Goal: Navigation & Orientation: Find specific page/section

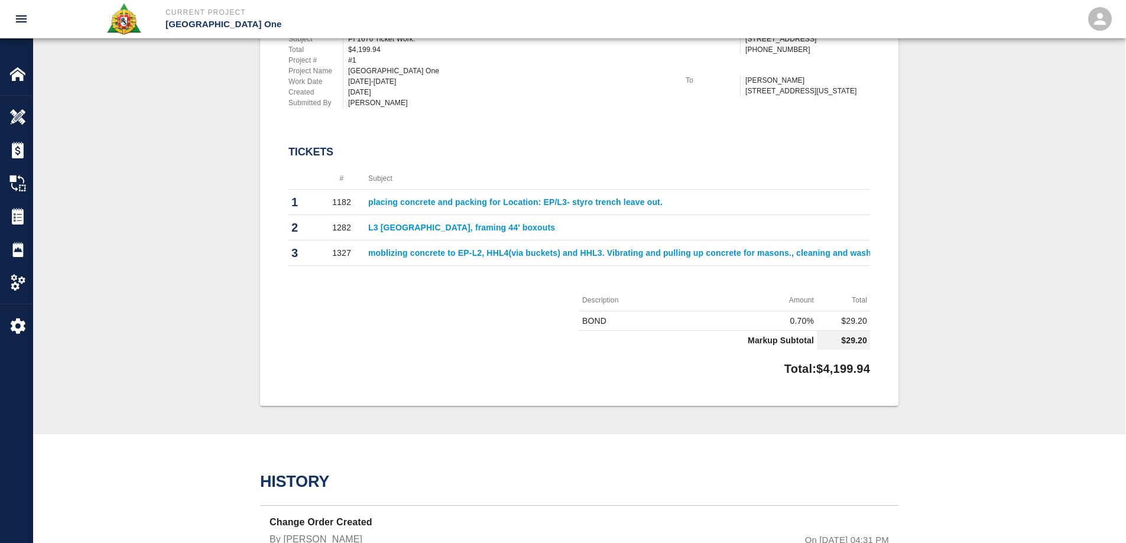
scroll to position [0, 727]
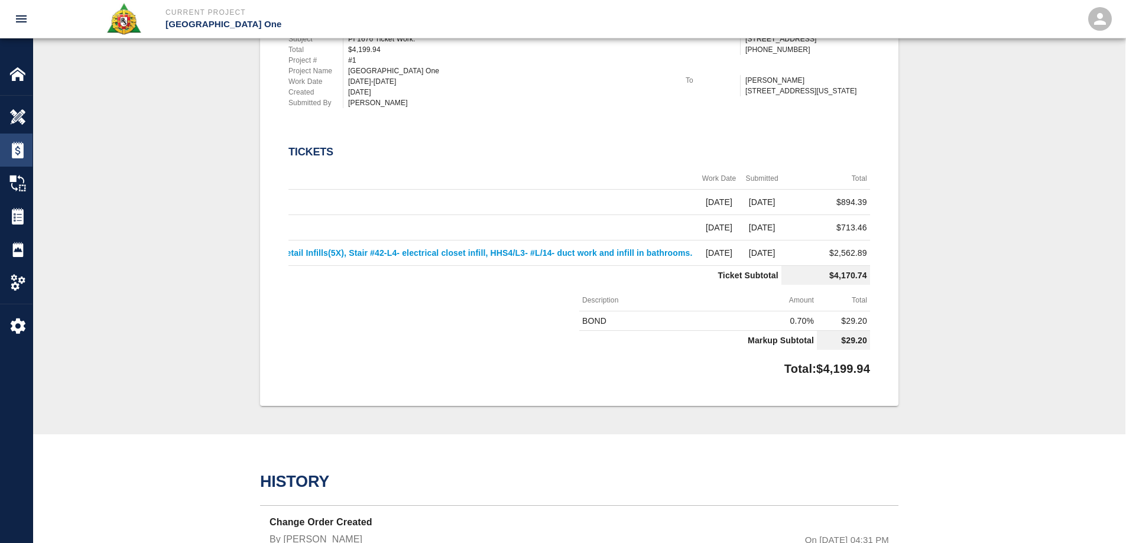
click at [22, 206] on div "Tickets" at bounding box center [16, 216] width 33 height 33
click at [22, 220] on img at bounding box center [17, 216] width 17 height 17
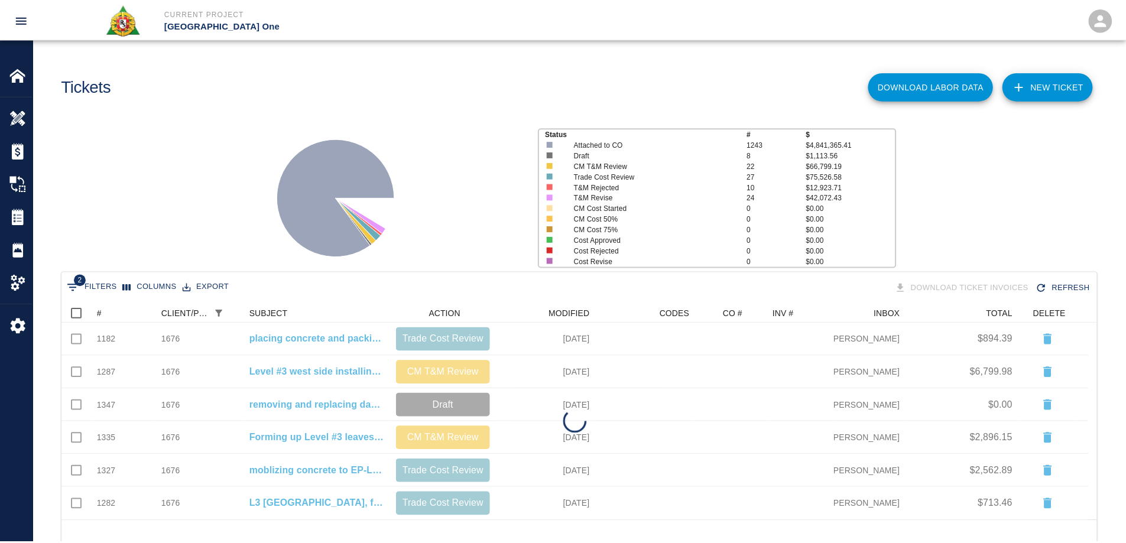
scroll to position [9, 9]
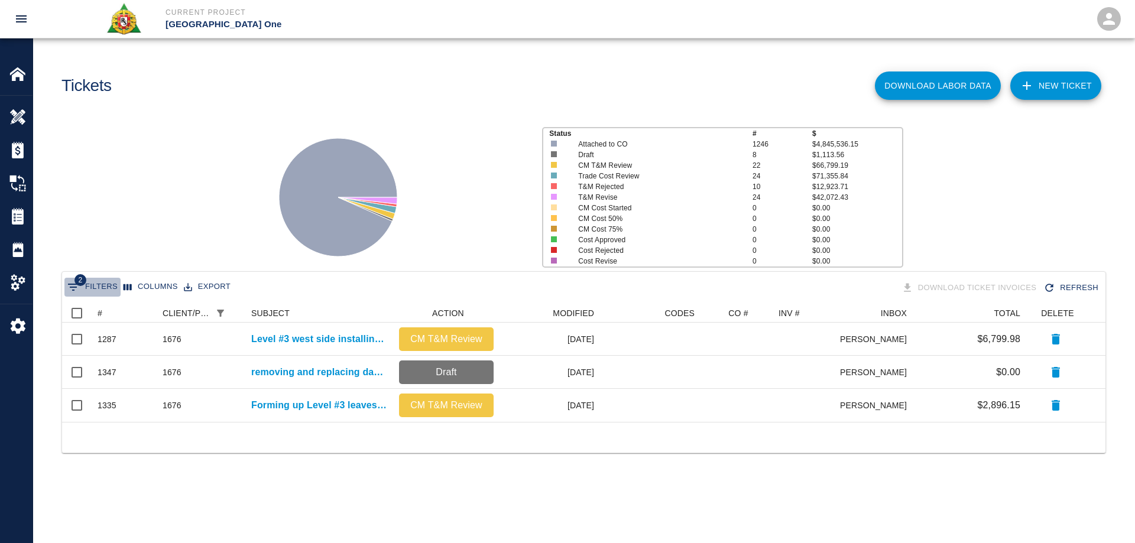
click at [72, 285] on icon "Show filters" at bounding box center [73, 287] width 14 height 14
select select "date_closed"
select select "isEmpty"
select select "pco_number"
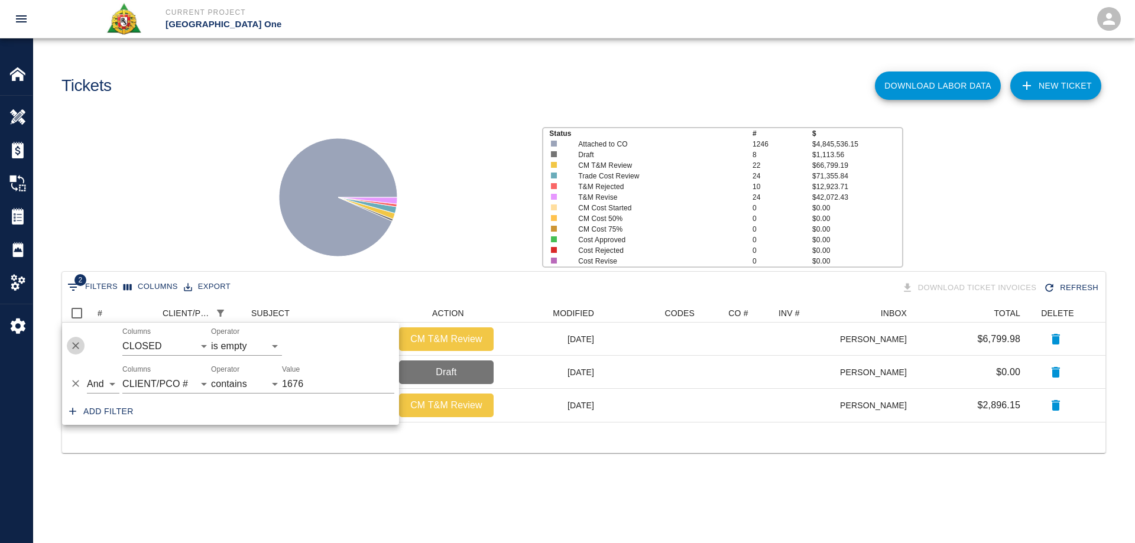
click at [79, 349] on icon "Delete" at bounding box center [75, 346] width 7 height 7
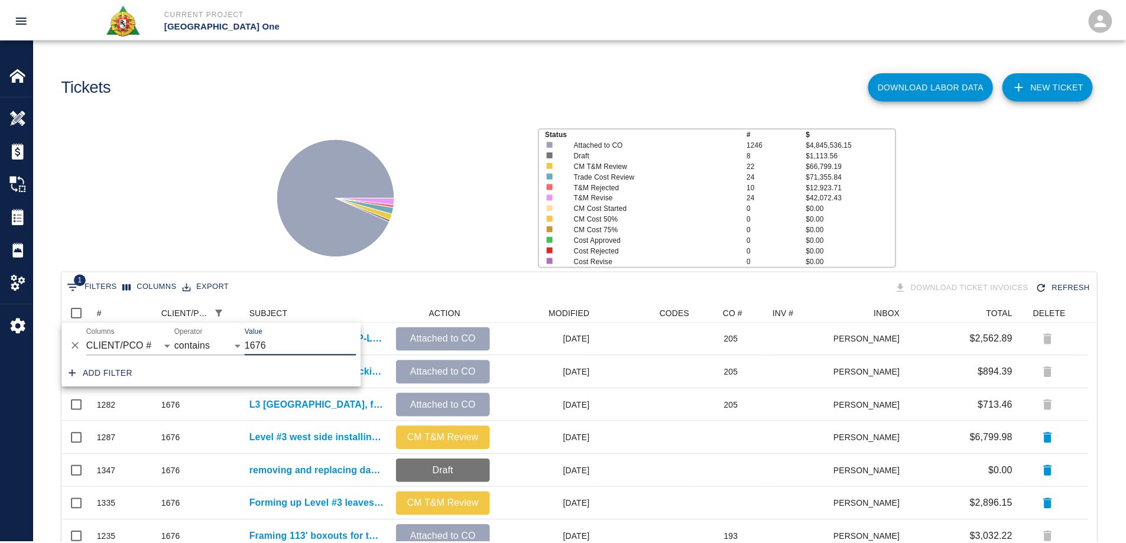
scroll to position [672, 1026]
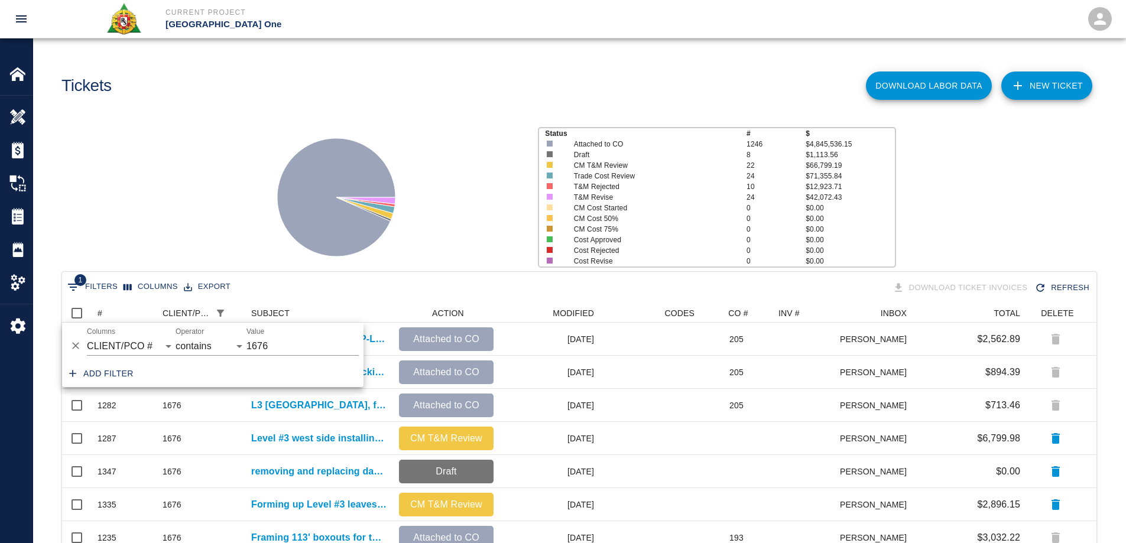
click at [199, 174] on div "Status # $ Attached to CO 1246 $4,845,536.15 Draft 8 $1,113.56 CM T&M Review 22…" at bounding box center [575, 192] width 1102 height 157
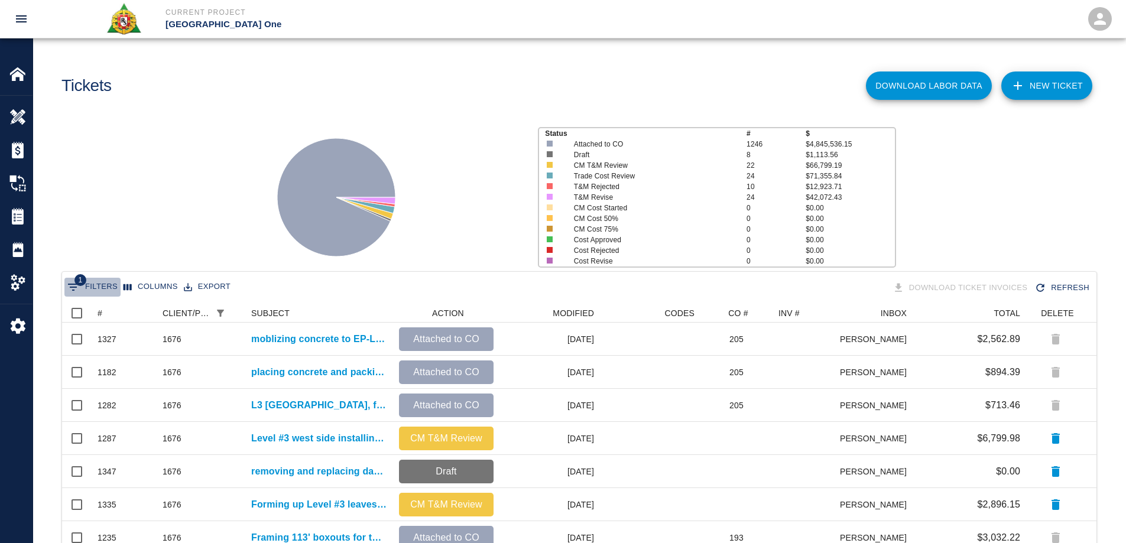
click at [73, 288] on icon "Show filters" at bounding box center [73, 287] width 14 height 14
select select "pco_number"
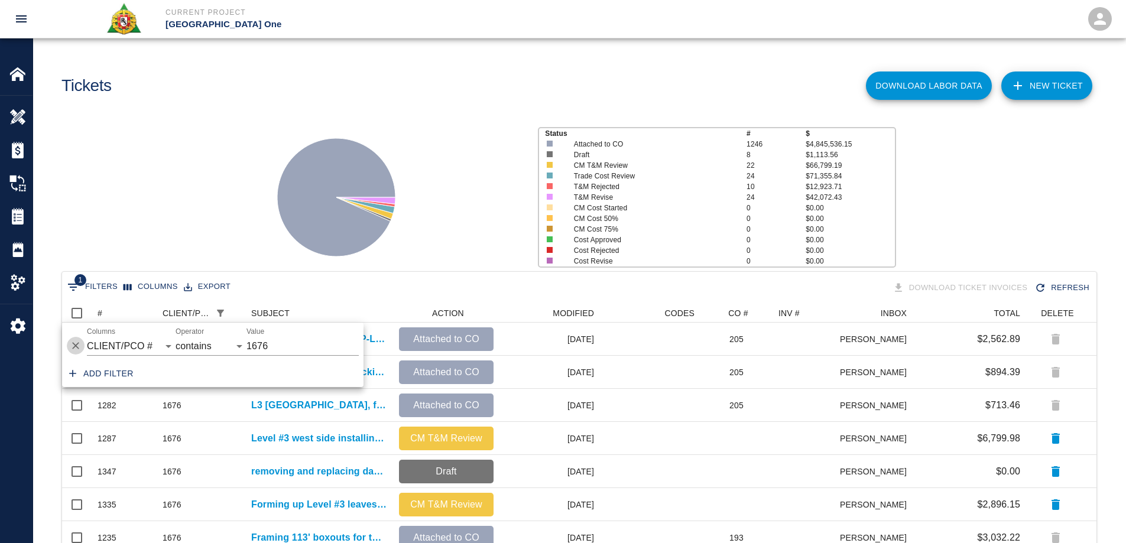
click at [77, 337] on button "Delete" at bounding box center [76, 346] width 18 height 18
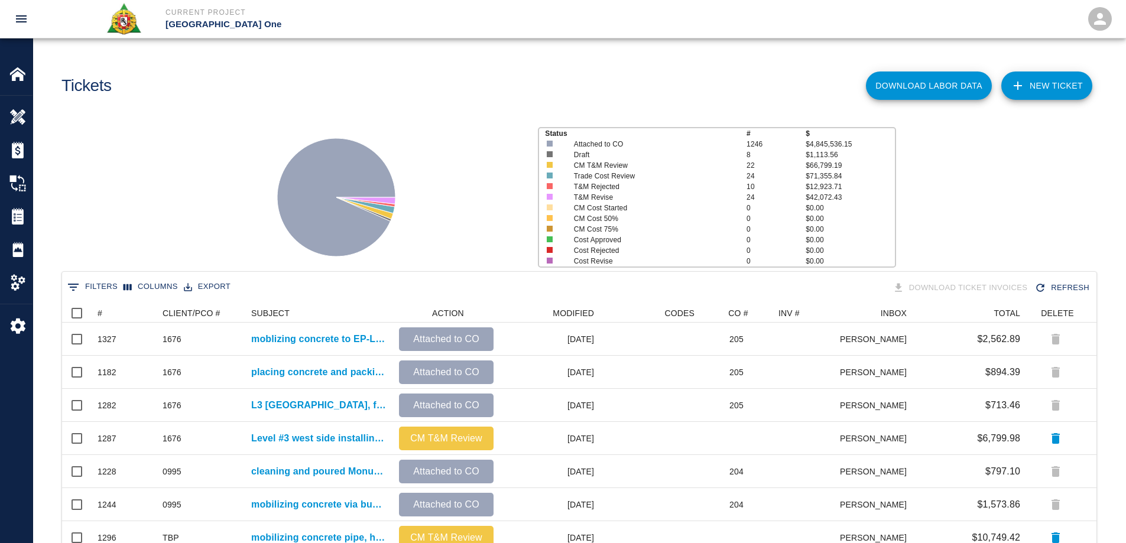
click at [197, 141] on div "Status # $ Attached to CO 1246 $4,845,536.15 Draft 8 $1,113.56 CM T&M Review 22…" at bounding box center [575, 192] width 1102 height 157
click at [103, 312] on button "Sort" at bounding box center [110, 313] width 17 height 17
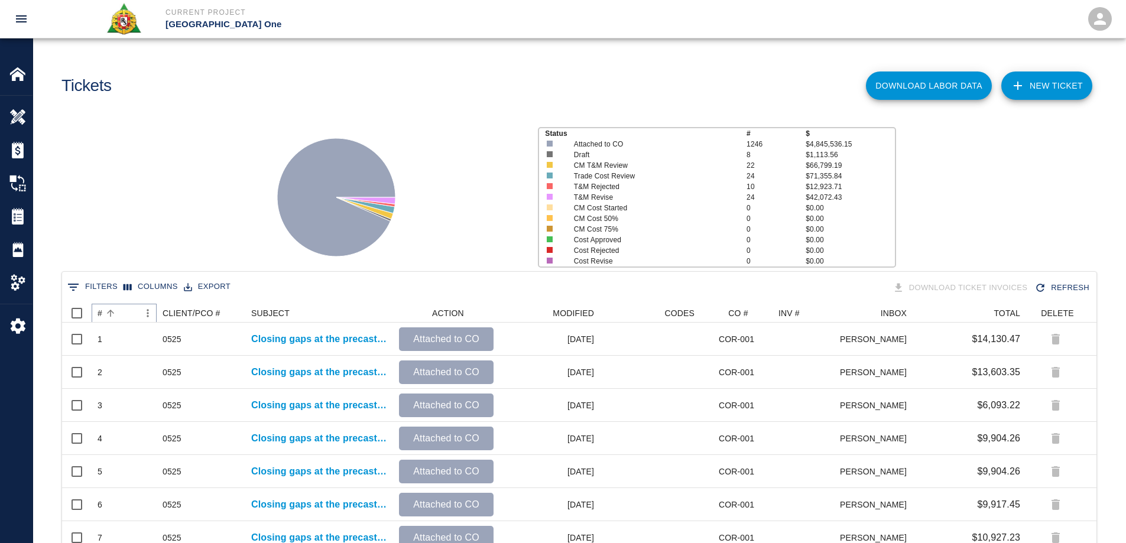
click at [103, 312] on button "Sort" at bounding box center [110, 313] width 17 height 17
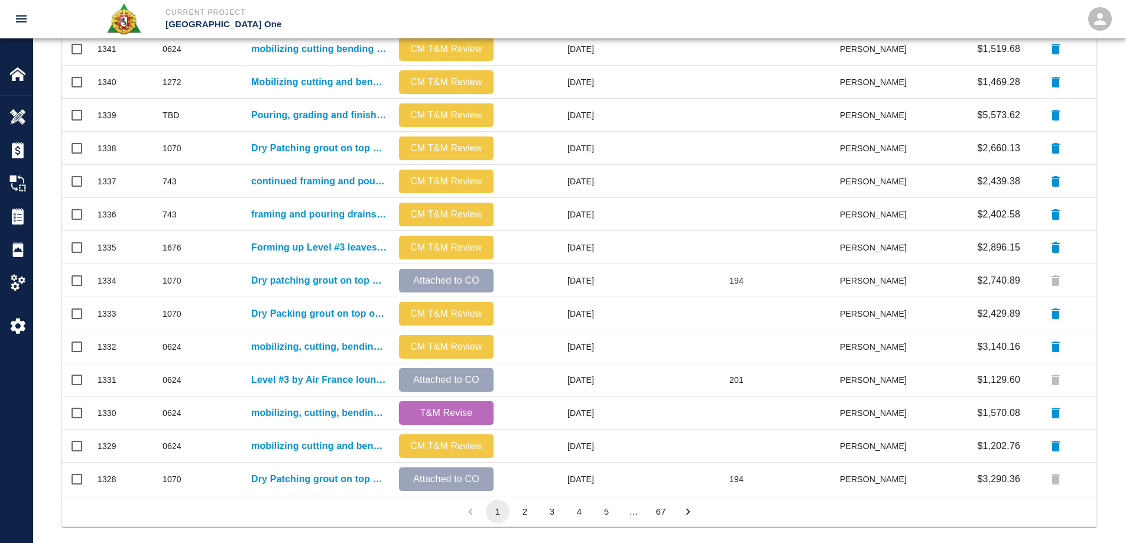
scroll to position [501, 0]
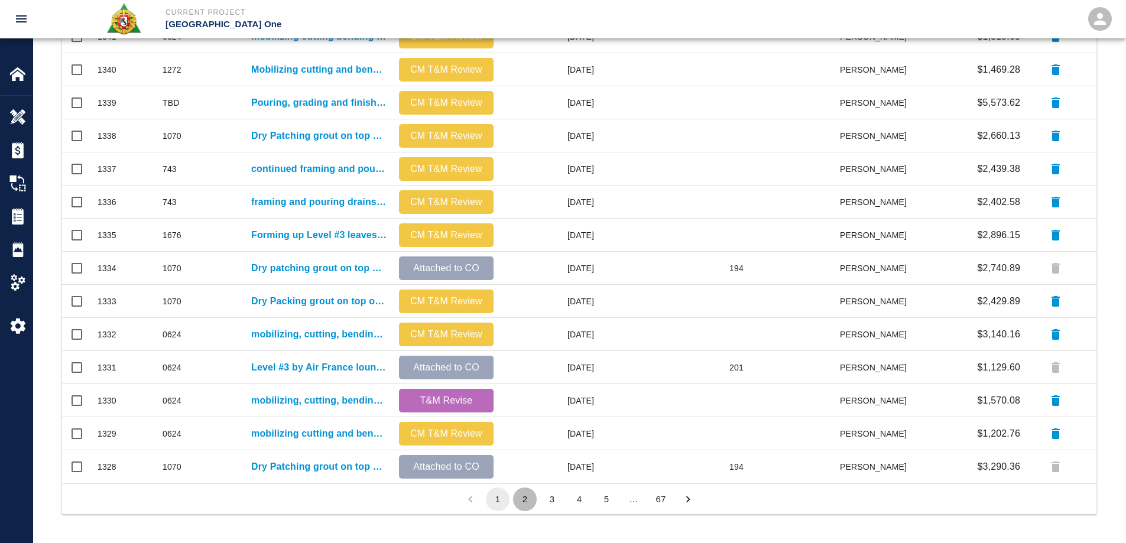
click at [529, 499] on button "2" at bounding box center [525, 500] width 24 height 24
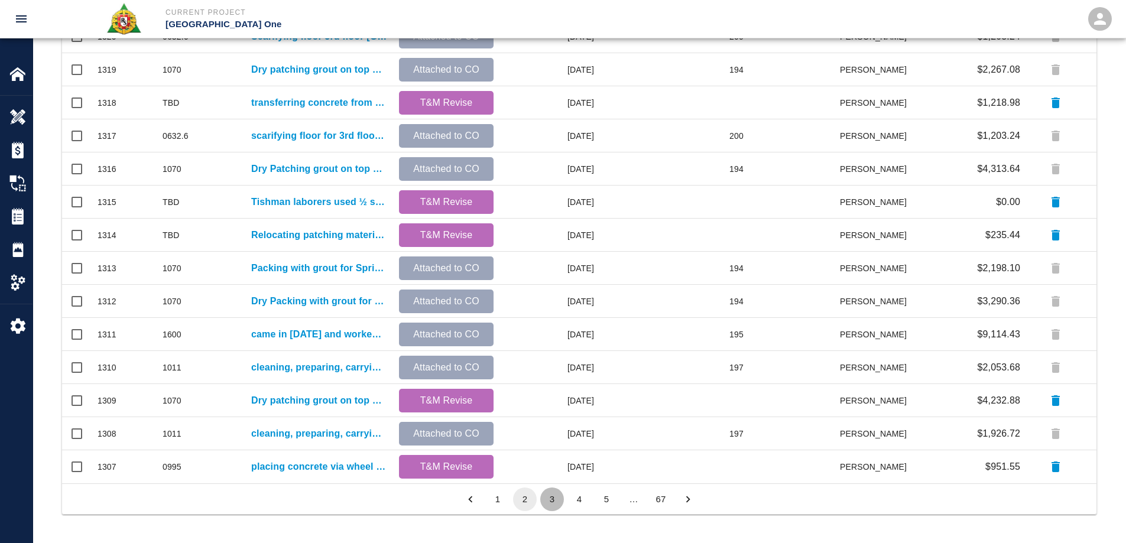
click at [555, 501] on button "3" at bounding box center [552, 500] width 24 height 24
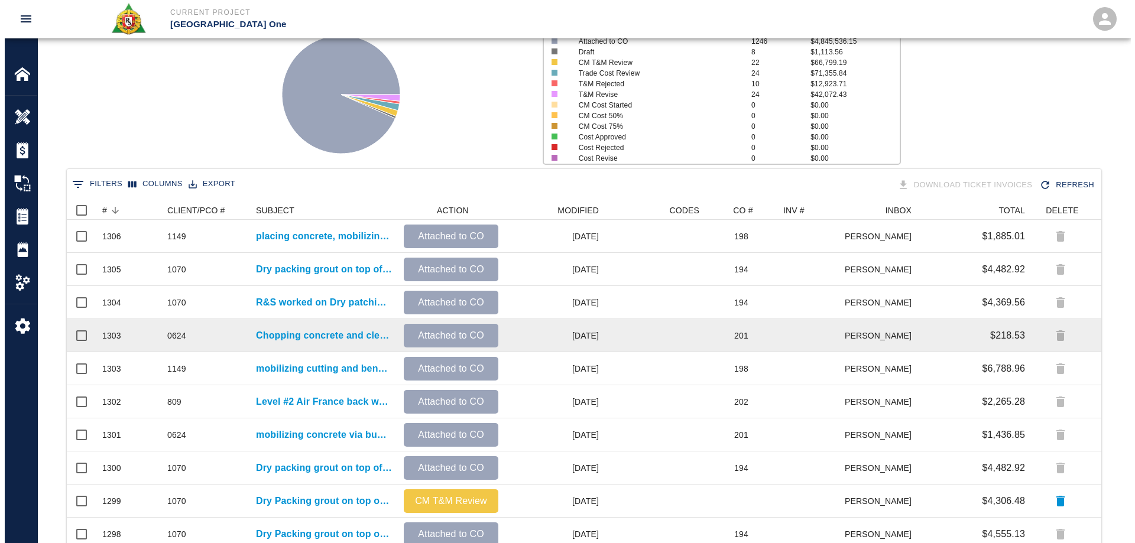
scroll to position [0, 0]
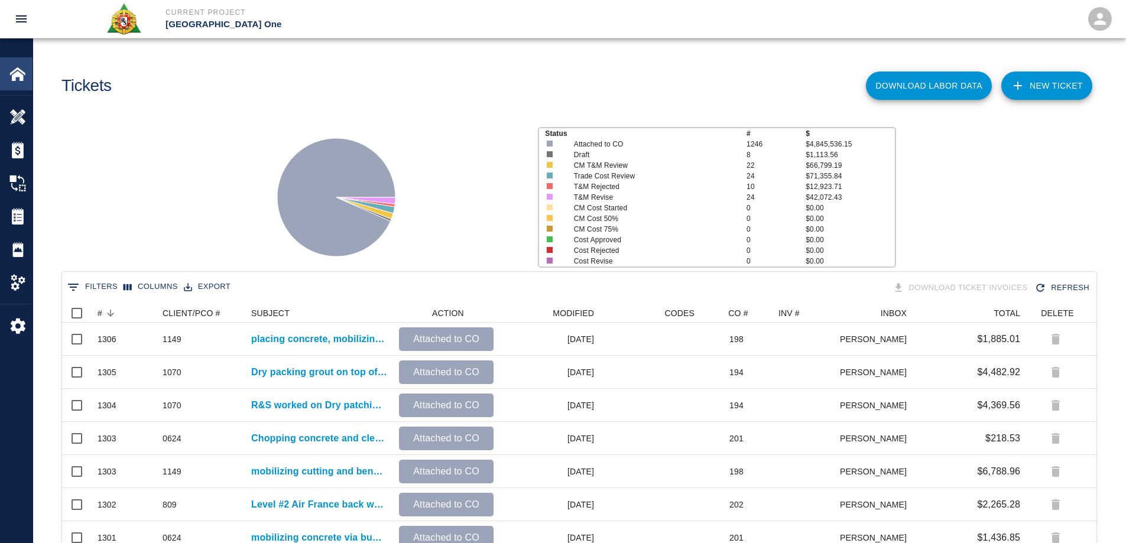
click at [20, 72] on img at bounding box center [17, 74] width 17 height 17
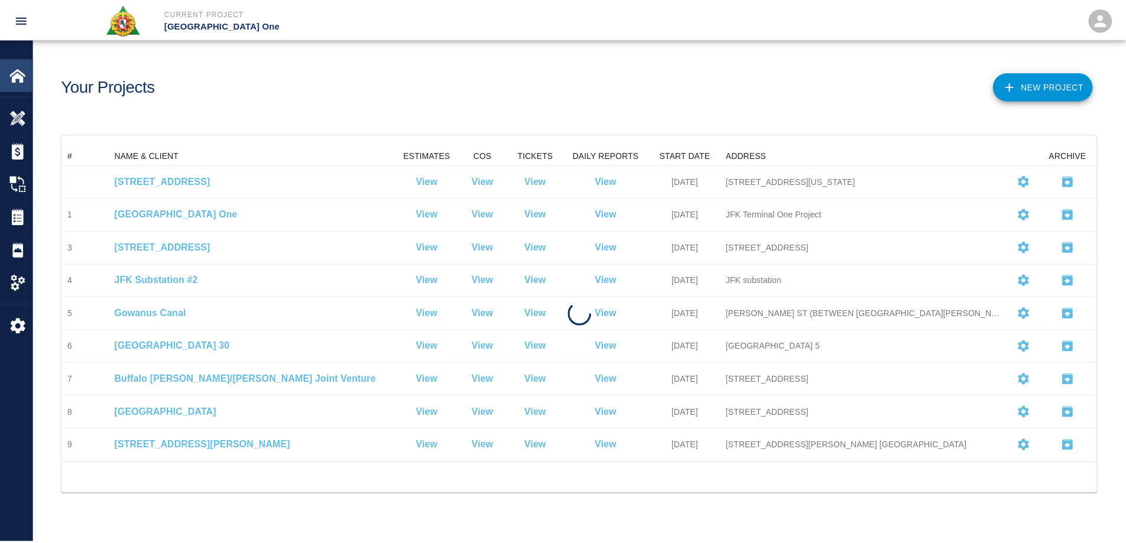
scroll to position [308, 1035]
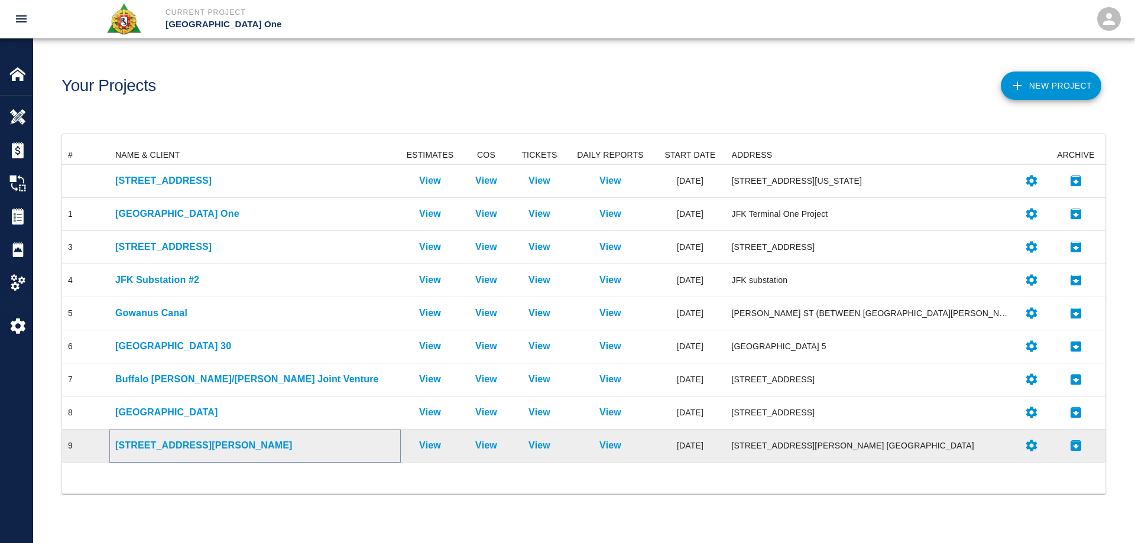
click at [189, 445] on p "[STREET_ADDRESS][PERSON_NAME]" at bounding box center [255, 446] width 280 height 14
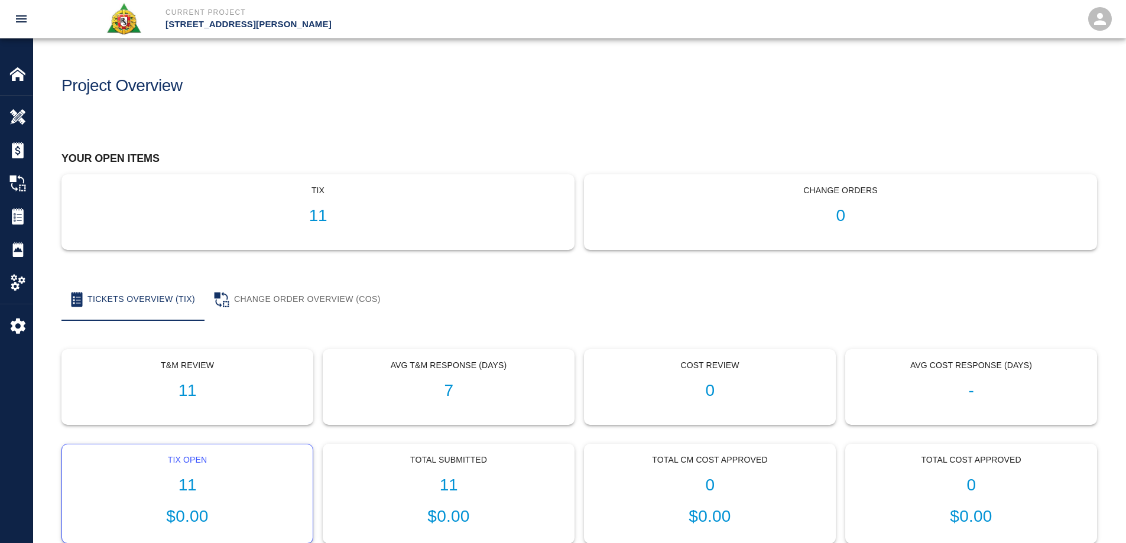
click at [189, 480] on h1 "11" at bounding box center [188, 486] width 232 height 20
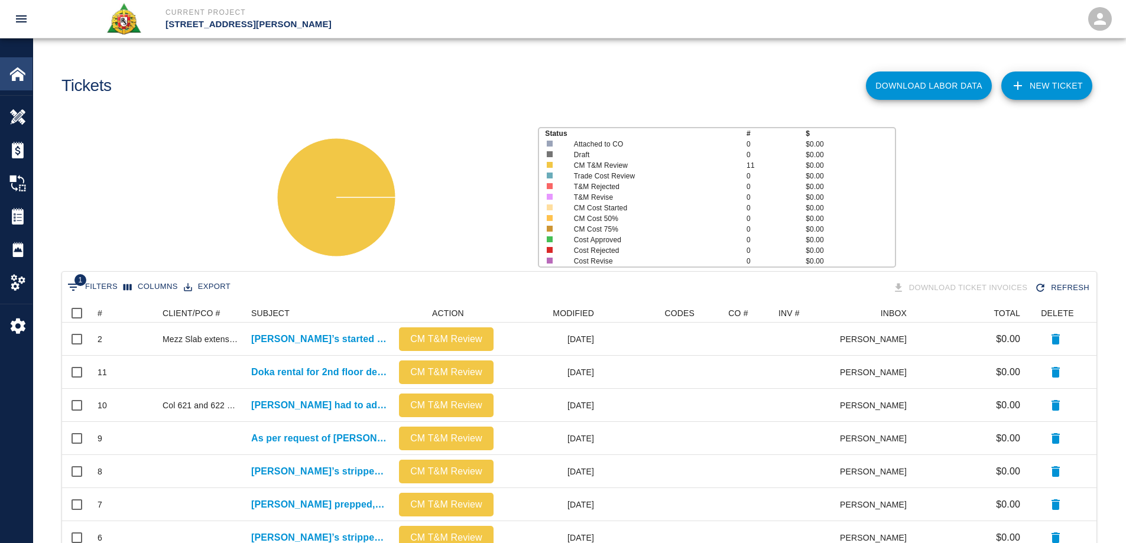
click at [7, 77] on div "Home" at bounding box center [16, 73] width 33 height 33
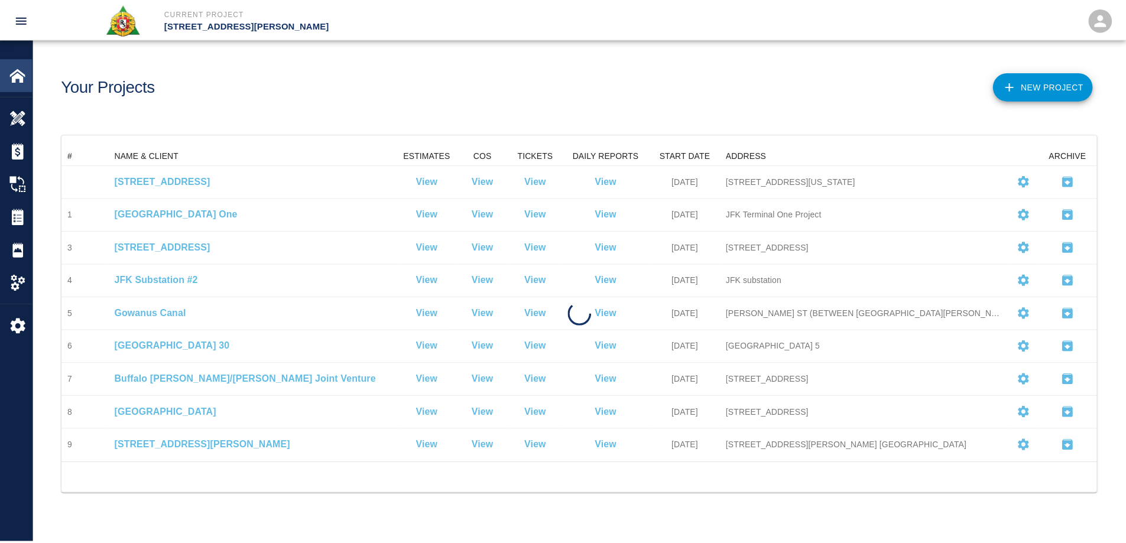
scroll to position [308, 1035]
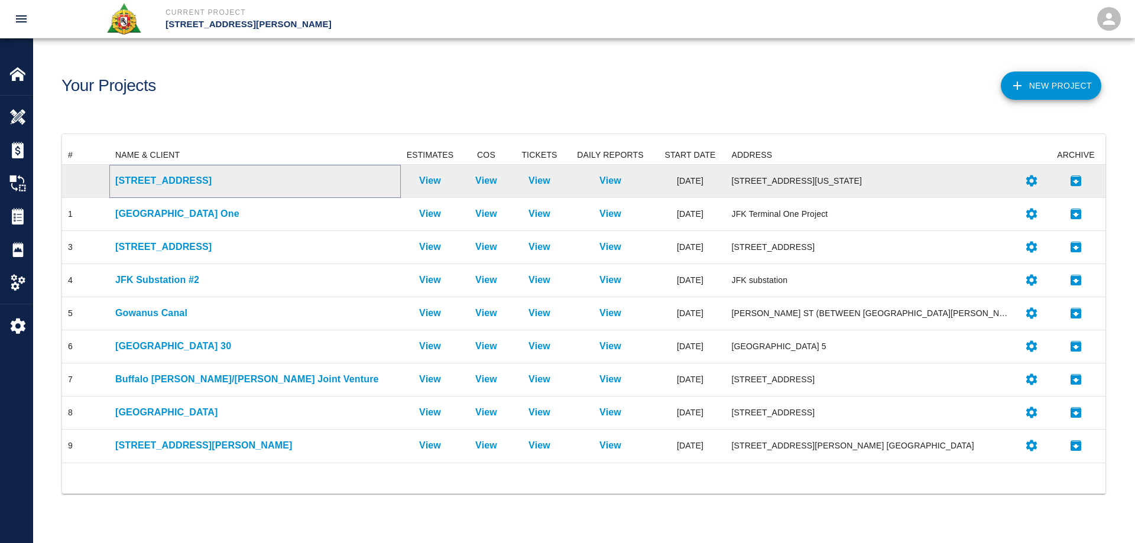
click at [145, 183] on p "[STREET_ADDRESS]" at bounding box center [255, 181] width 280 height 14
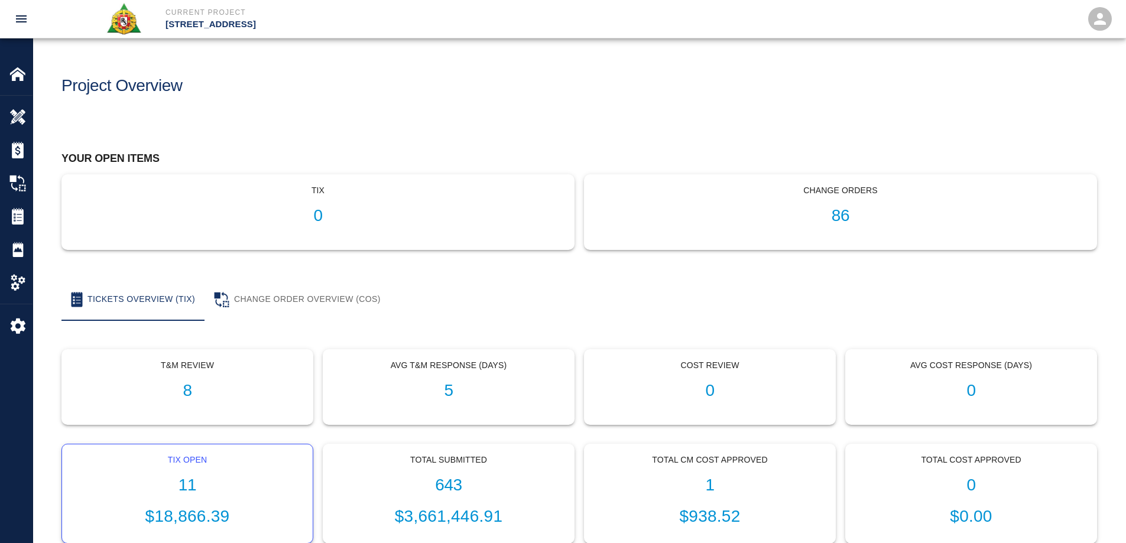
click at [179, 487] on h1 "11" at bounding box center [188, 486] width 232 height 20
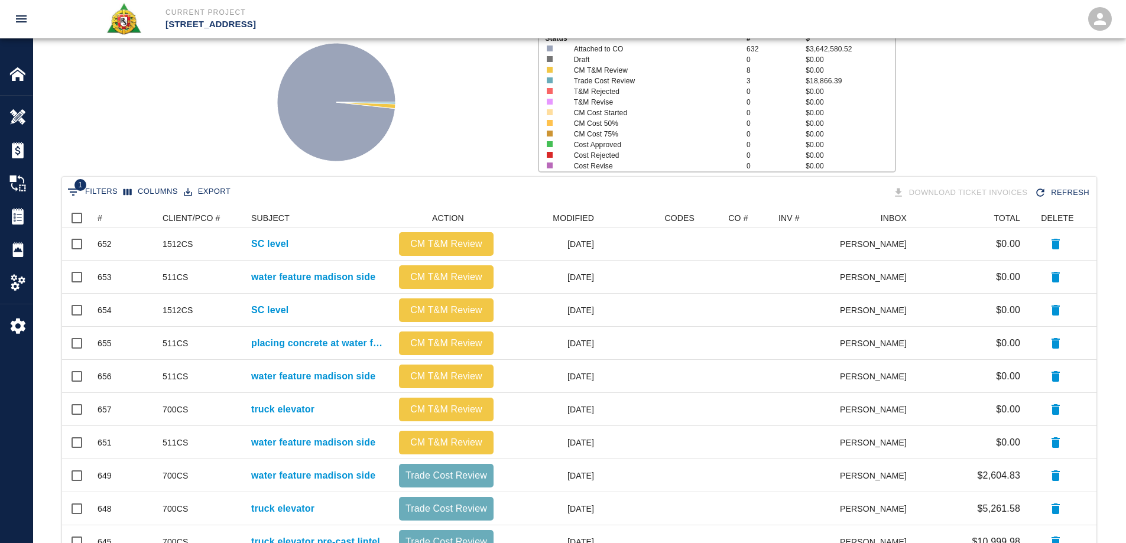
scroll to position [203, 0]
